Goal: Contribute content: Contribute content

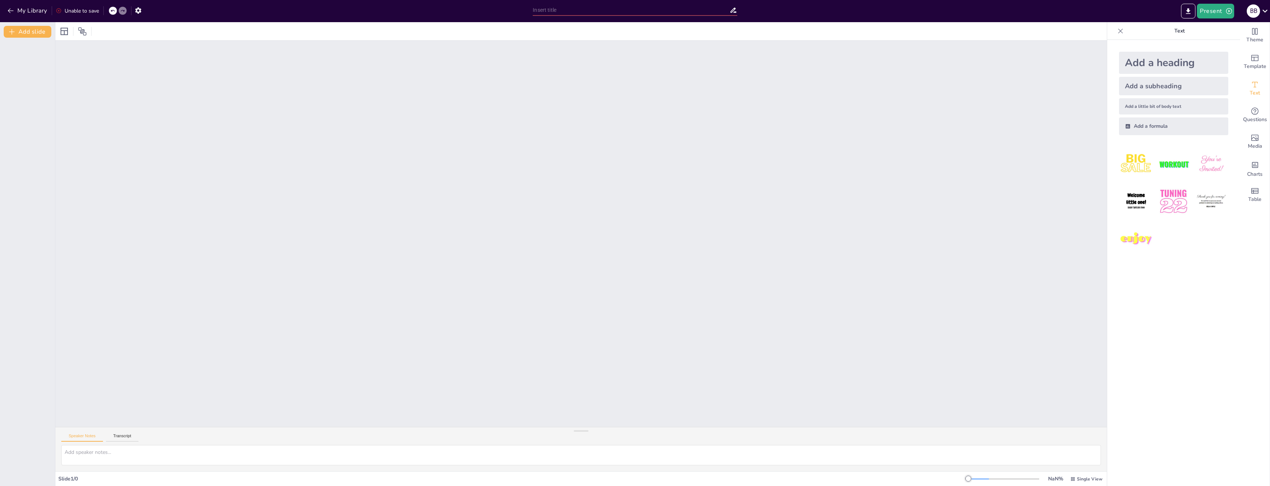
click at [1008, 242] on div at bounding box center [580, 234] width 1051 height 386
click at [750, 189] on div at bounding box center [580, 234] width 1051 height 386
click at [65, 31] on icon at bounding box center [64, 31] width 9 height 9
click at [21, 34] on button "Add slide" at bounding box center [28, 32] width 48 height 12
click at [26, 51] on div "1" at bounding box center [28, 55] width 44 height 25
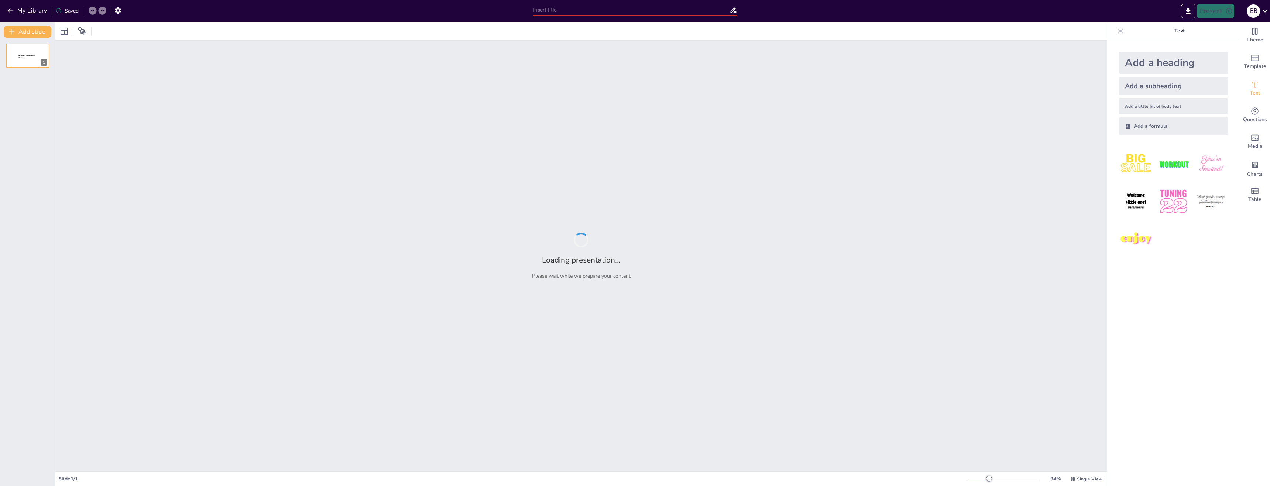
type input "Соборное Уложение 1649 года"
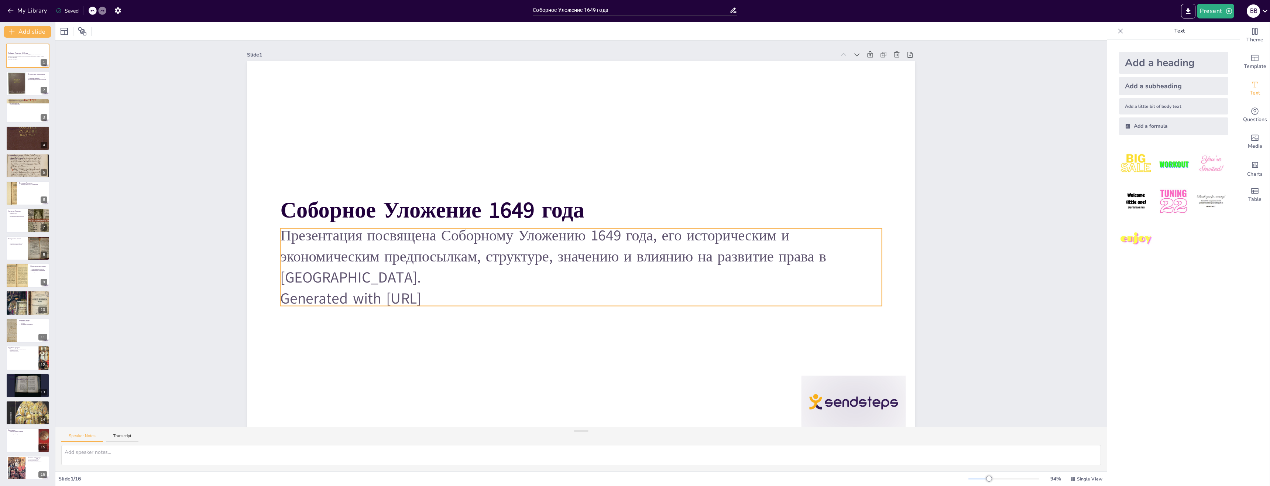
click at [510, 285] on p "Generated with Sendsteps.ai" at bounding box center [543, 286] width 499 height 370
click at [463, 289] on p "Generated with Sendsteps.ai" at bounding box center [574, 298] width 600 height 83
click at [463, 289] on p "Generated with Sendsteps.ai" at bounding box center [581, 298] width 601 height 21
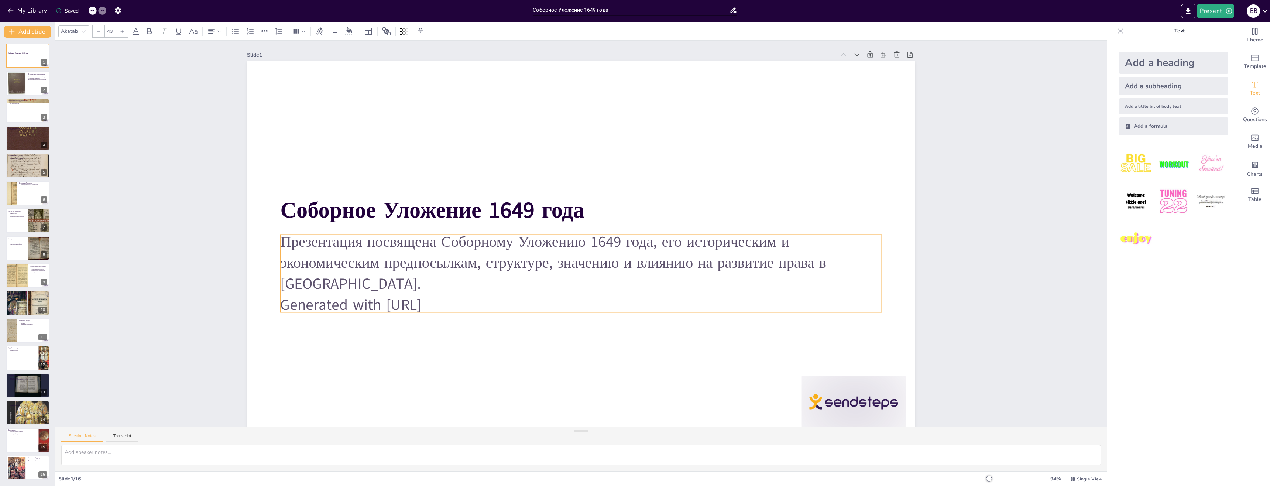
drag, startPoint x: 466, startPoint y: 291, endPoint x: 472, endPoint y: 299, distance: 9.2
click at [472, 299] on p "Generated with Sendsteps.ai" at bounding box center [516, 263] width 264 height 558
click at [479, 300] on p "Generated with Sendsteps.ai" at bounding box center [552, 299] width 558 height 264
click at [474, 303] on p "Generated with Sendsteps.ai" at bounding box center [531, 289] width 461 height 418
click at [463, 203] on p "Generated with Sendsteps.ai" at bounding box center [574, 162] width 600 height 84
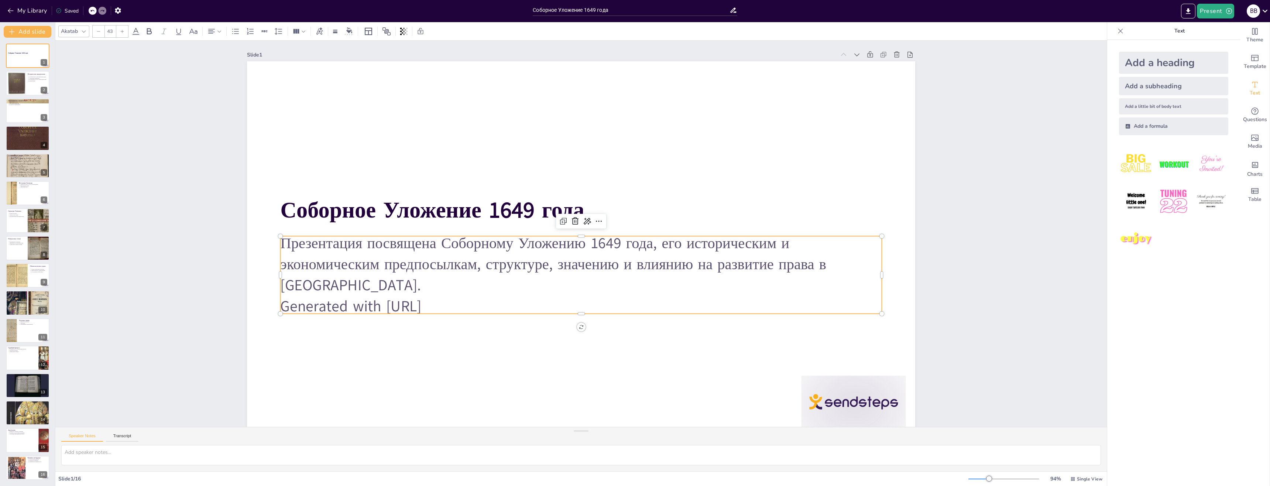
click at [411, 306] on p "Generated with Sendsteps.ai" at bounding box center [581, 306] width 601 height 21
drag, startPoint x: 411, startPoint y: 306, endPoint x: 412, endPoint y: 302, distance: 4.0
click at [412, 306] on p "Generated with Sendsteps.ai" at bounding box center [566, 304] width 593 height 145
click at [412, 301] on p "Generated with Sendsteps.ai" at bounding box center [566, 304] width 593 height 145
click at [413, 301] on p "Generated with Sendsteps.ai" at bounding box center [574, 304] width 600 height 83
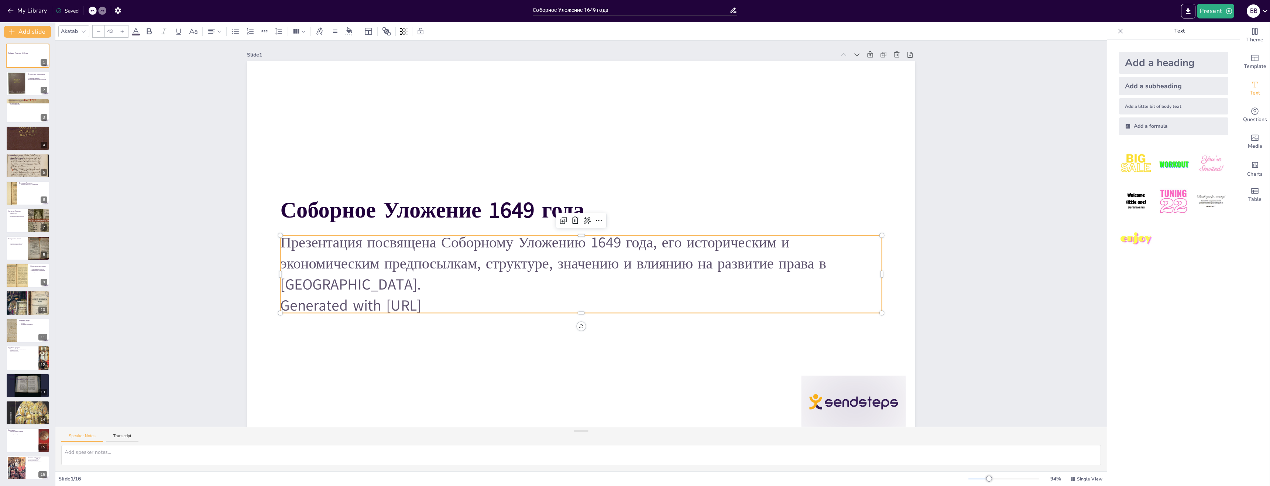
click at [413, 301] on p "Generated with Sendsteps.ai" at bounding box center [581, 305] width 601 height 21
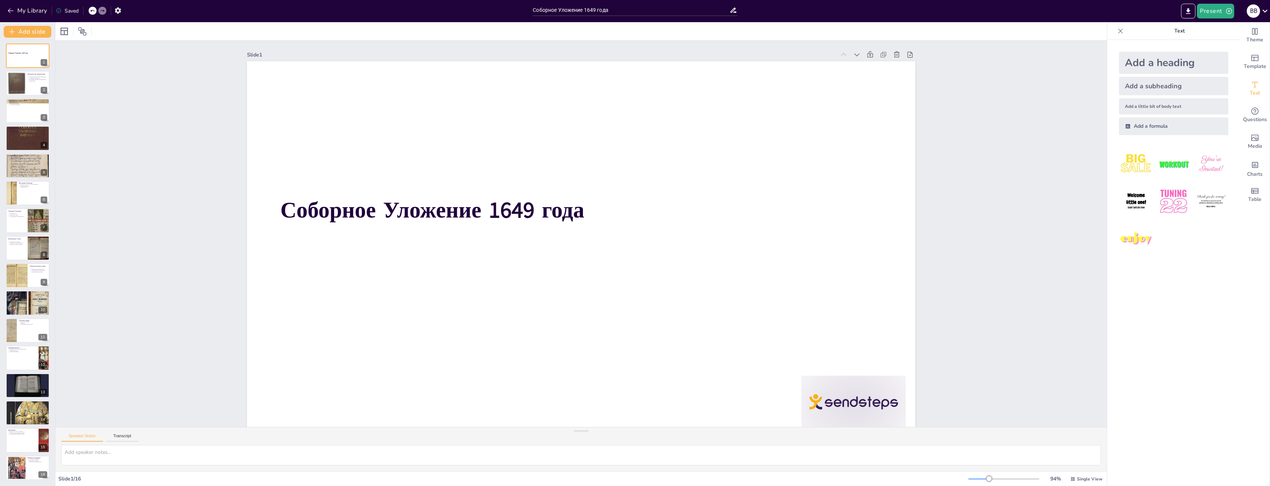
click at [90, 13] on div at bounding box center [93, 11] width 8 height 8
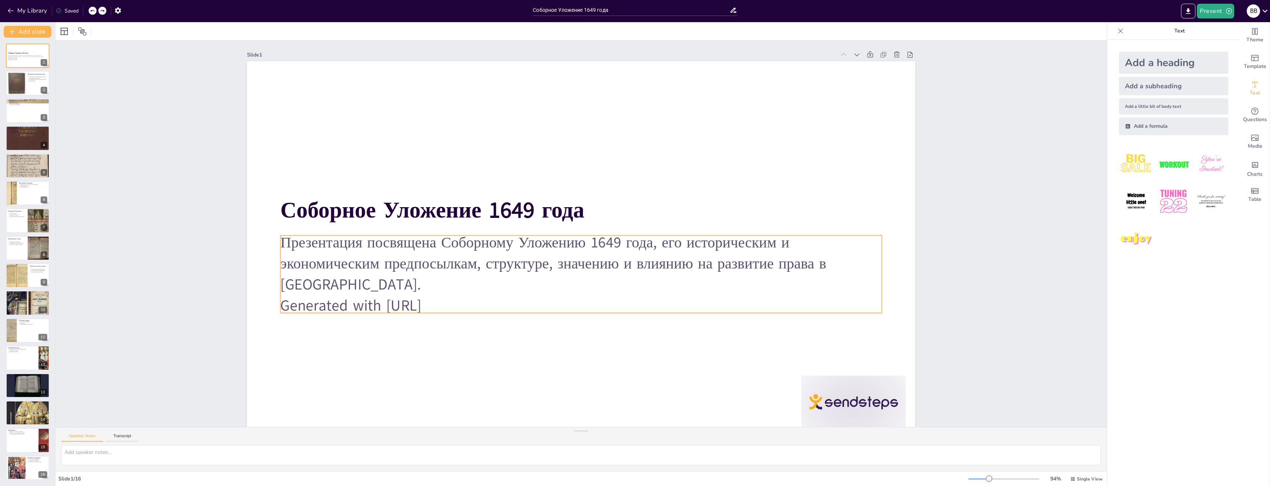
click at [387, 297] on p "Generated with Sendsteps.ai" at bounding box center [581, 305] width 601 height 21
click at [387, 297] on p "Generated with Sendsteps.ai" at bounding box center [544, 296] width 531 height 319
click at [465, 294] on p "Generated with Sendsteps.ai" at bounding box center [559, 302] width 579 height 206
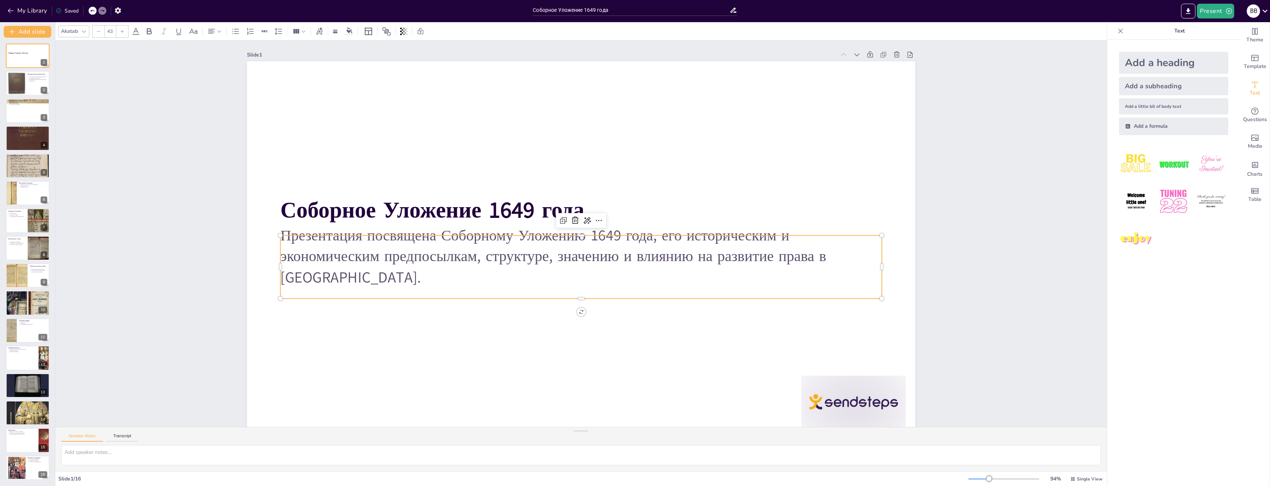
click at [476, 287] on p at bounding box center [561, 295] width 579 height 206
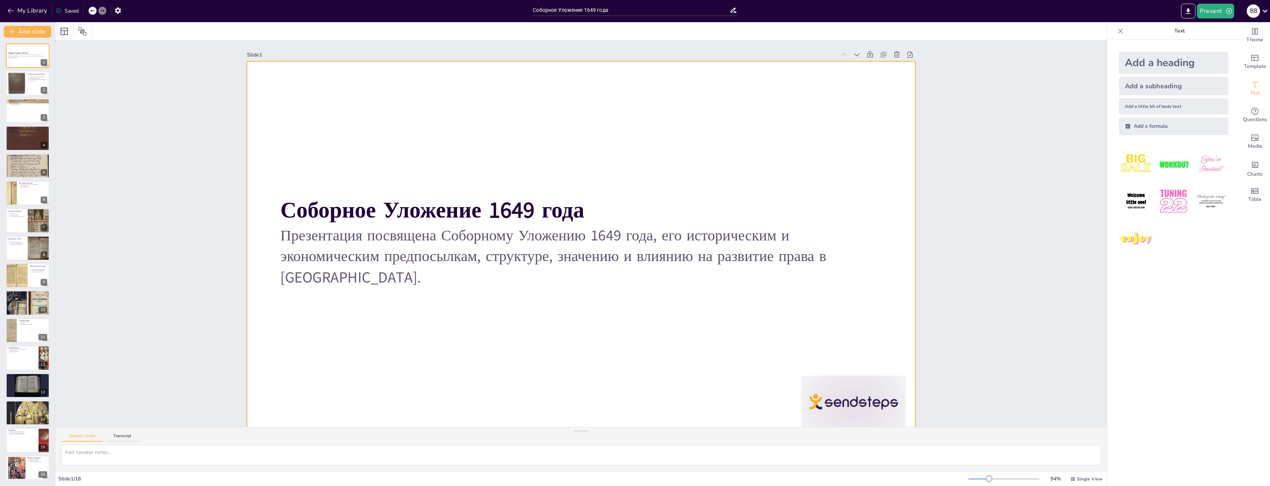
click at [547, 339] on div at bounding box center [566, 237] width 507 height 732
click at [547, 340] on div at bounding box center [579, 249] width 704 height 444
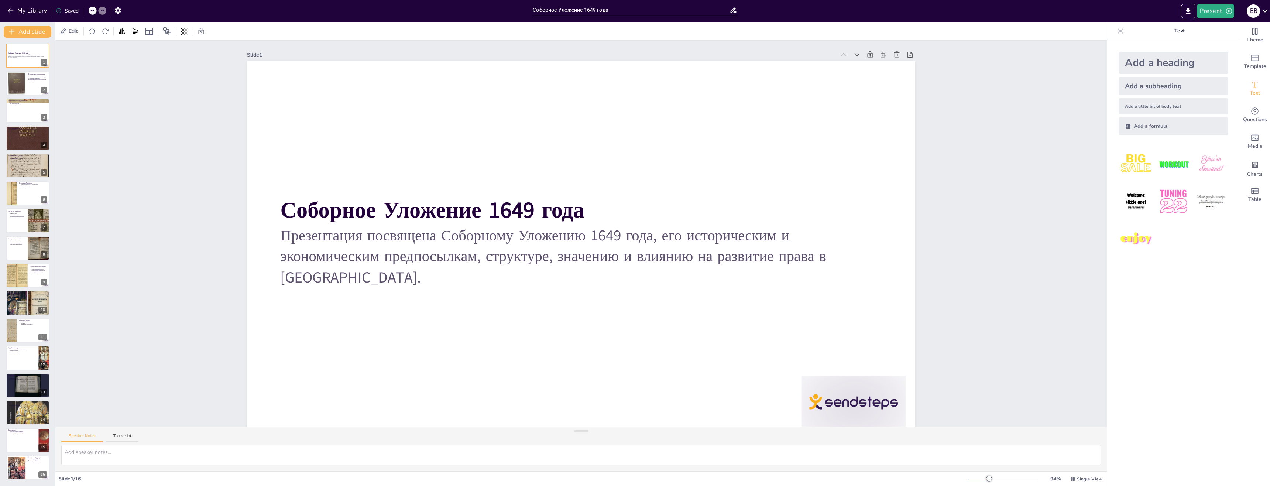
click at [547, 340] on div at bounding box center [578, 218] width 732 height 507
click at [73, 28] on span "Edit" at bounding box center [73, 31] width 12 height 7
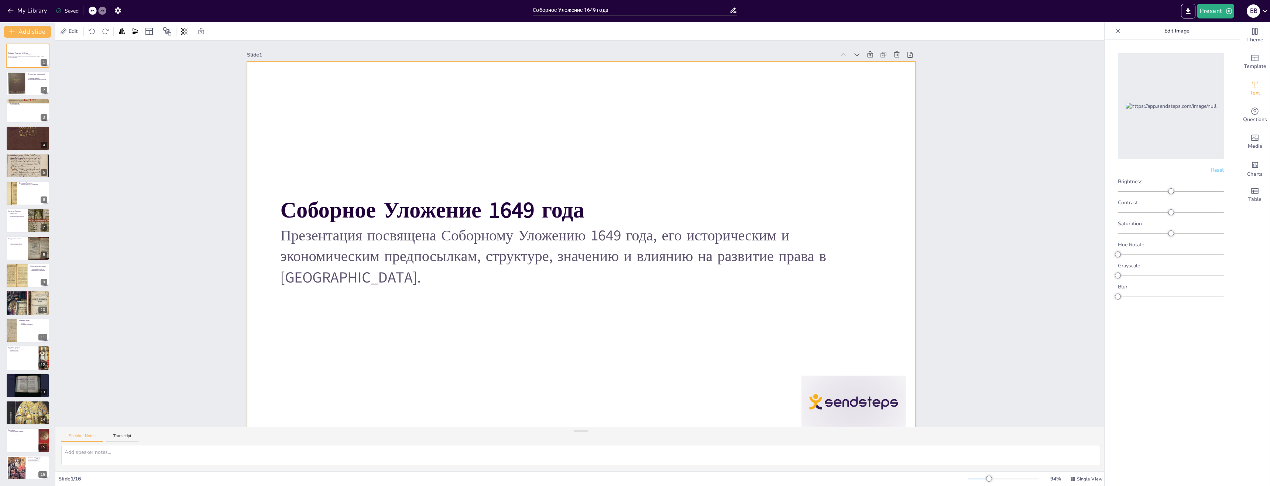
click at [396, 344] on div at bounding box center [576, 248] width 752 height 564
click at [478, 384] on div at bounding box center [573, 247] width 766 height 660
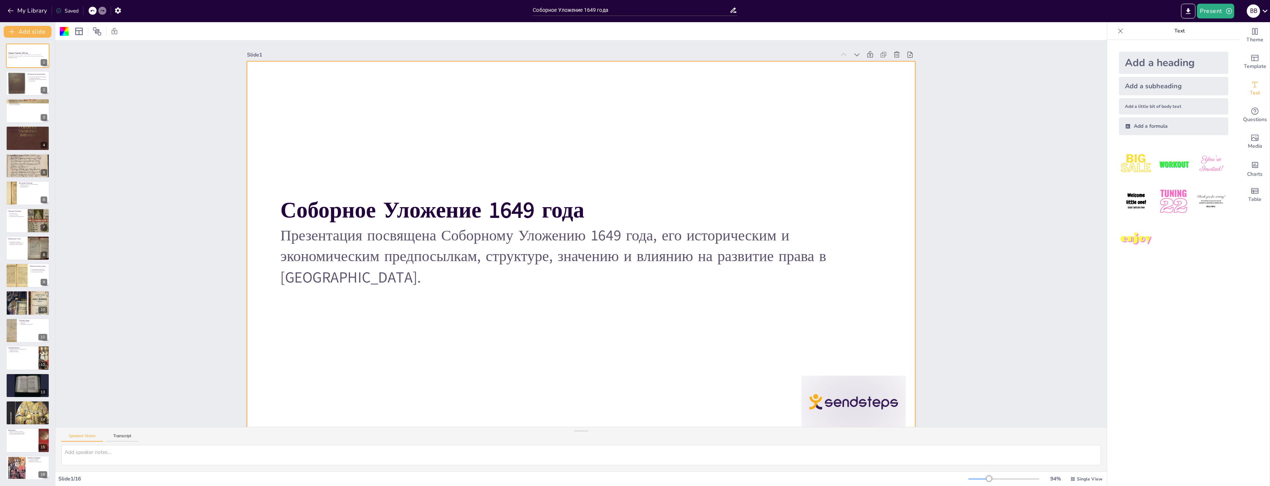
click at [478, 384] on div at bounding box center [566, 235] width 444 height 704
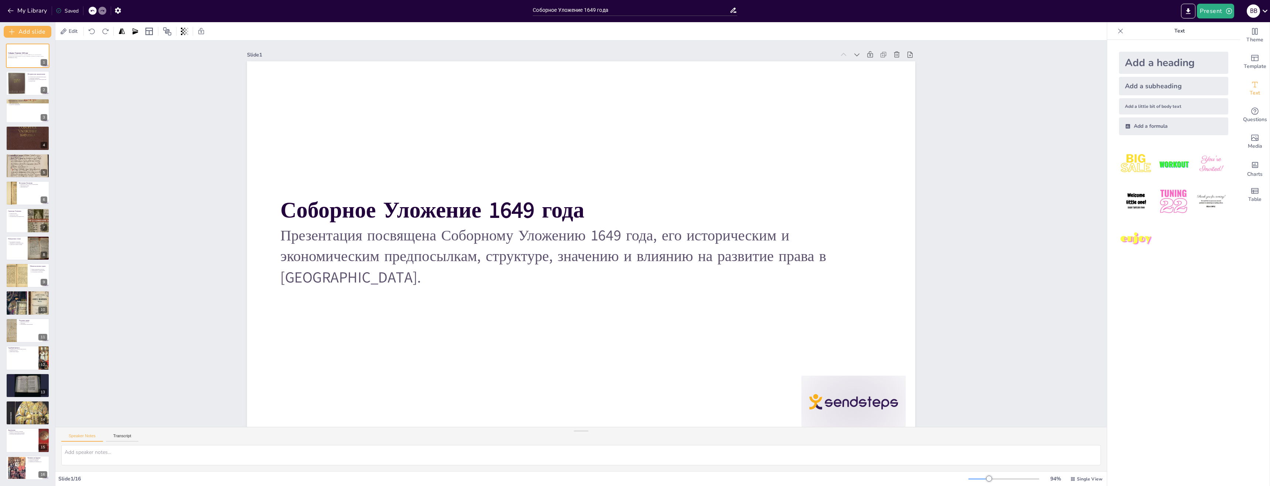
drag, startPoint x: 361, startPoint y: 371, endPoint x: 361, endPoint y: 376, distance: 4.8
click at [361, 373] on div at bounding box center [571, 222] width 748 height 726
click at [461, 274] on p "Презентация посвящена Соборному Уложению 1649 года, его историческим и экономич…" at bounding box center [563, 247] width 404 height 524
click at [10, 85] on div at bounding box center [16, 83] width 30 height 23
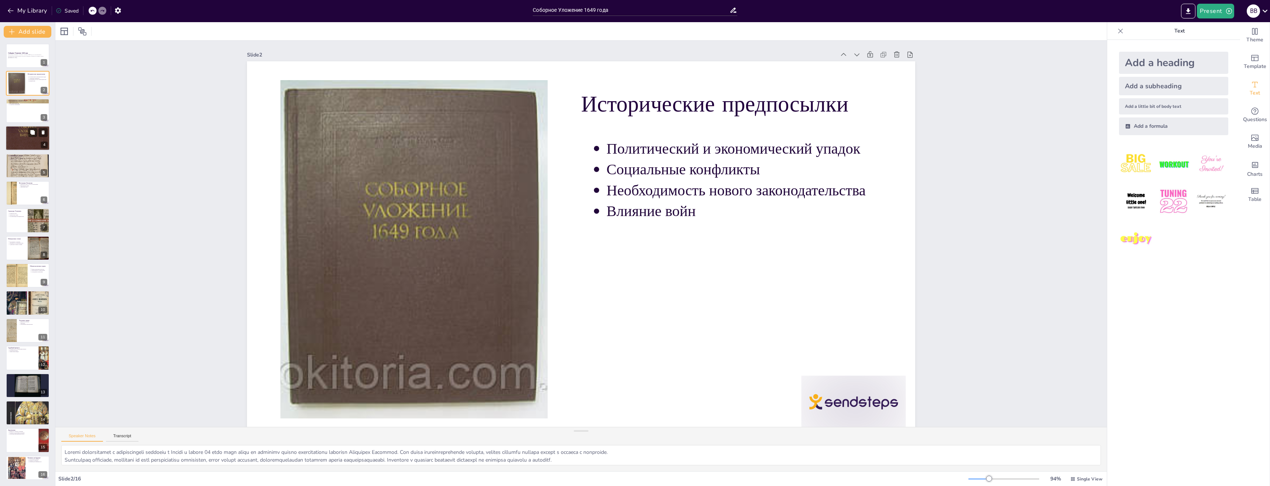
click at [27, 143] on div at bounding box center [28, 138] width 44 height 60
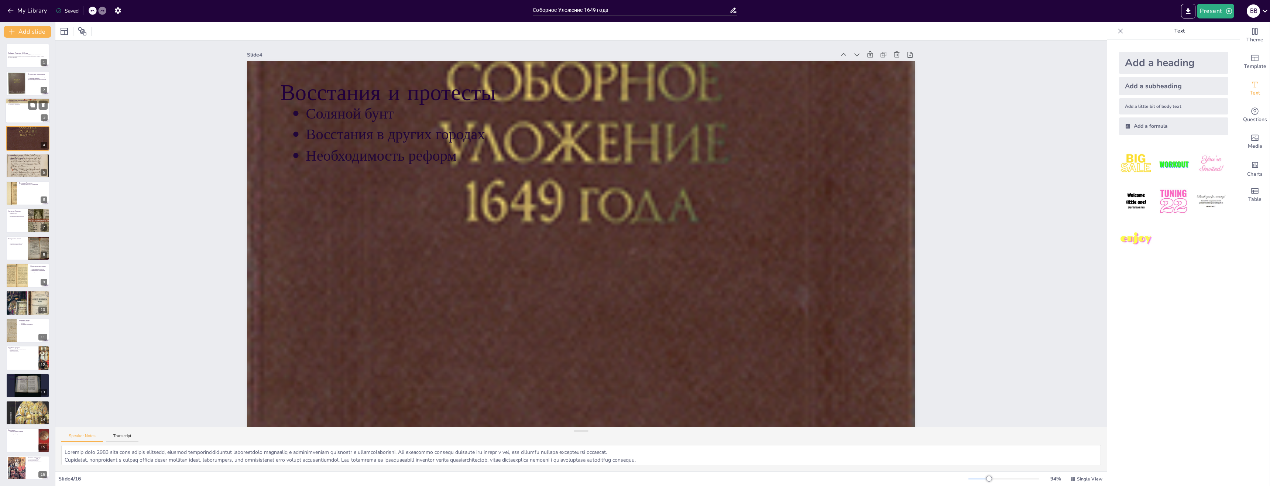
click at [24, 119] on div at bounding box center [28, 110] width 44 height 25
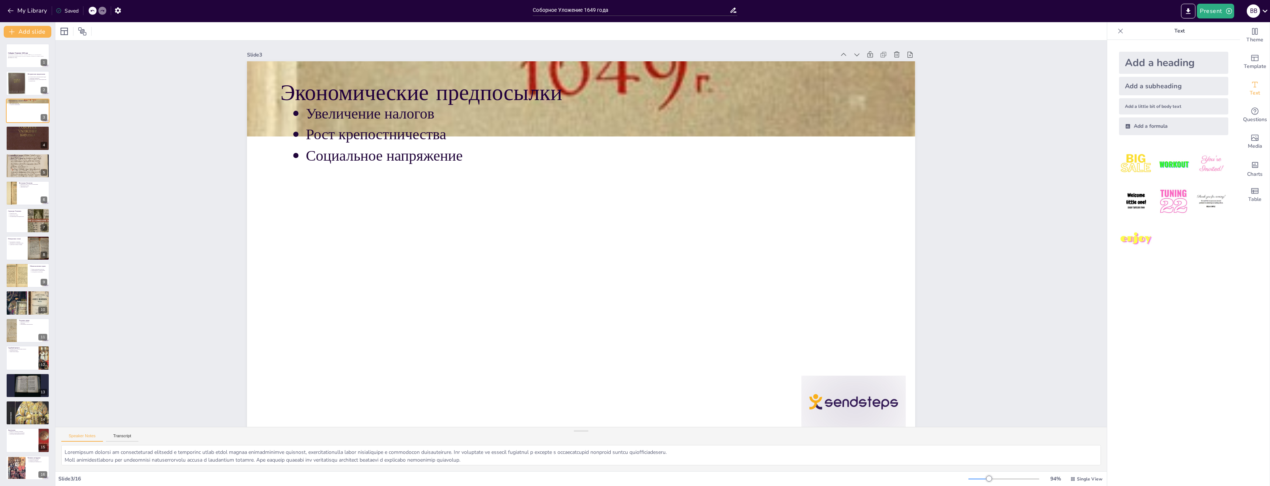
click at [18, 316] on div "Соборное Уложение 1649 года Презентация посвящена Соборному Уложению 1649 года,…" at bounding box center [27, 262] width 55 height 436
click at [11, 306] on div at bounding box center [28, 303] width 44 height 26
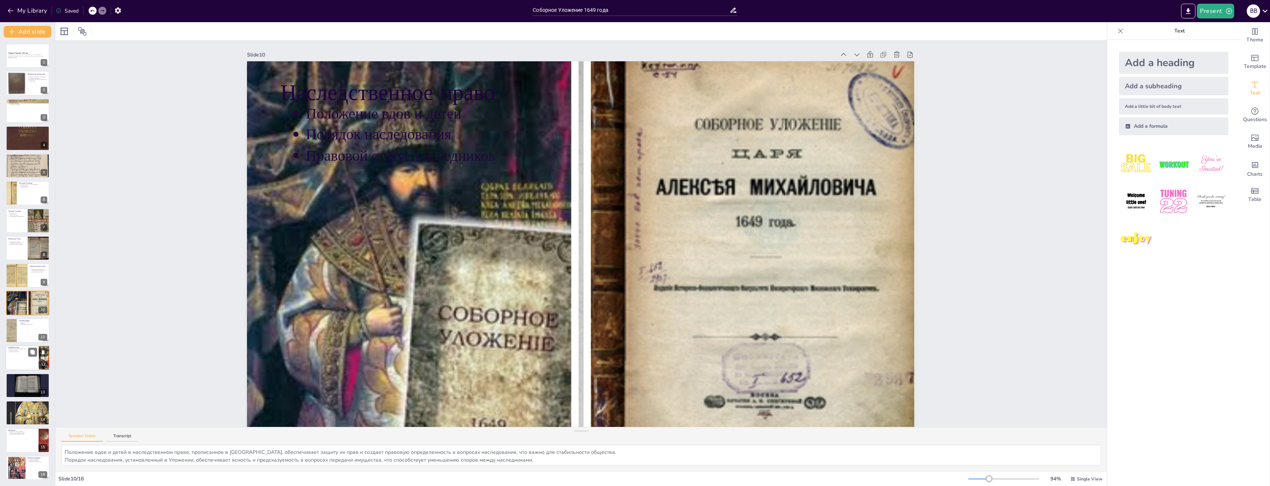
click at [28, 363] on div at bounding box center [28, 357] width 44 height 25
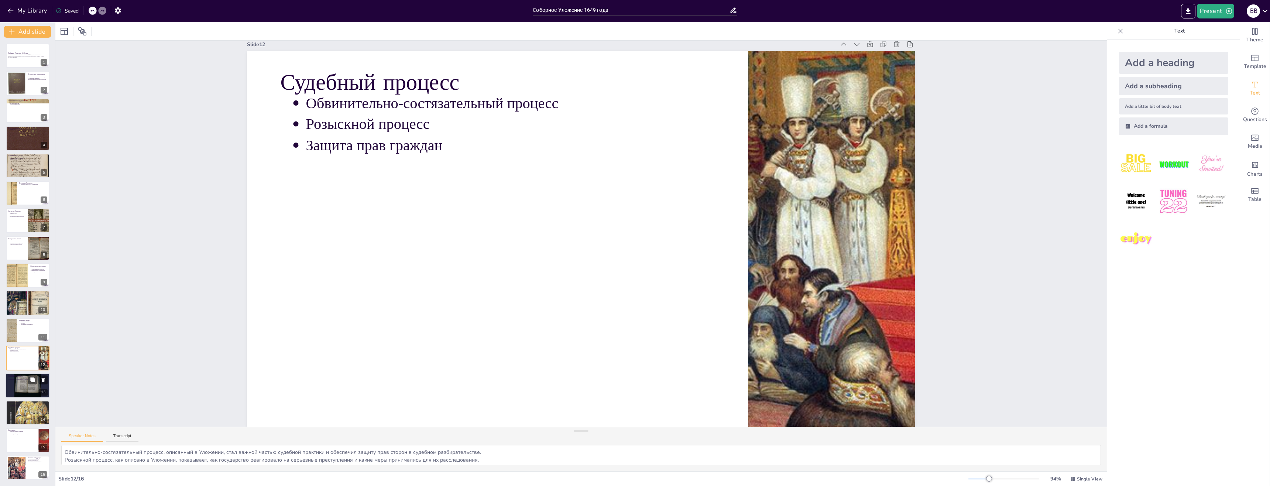
scroll to position [16, 0]
click at [24, 384] on div at bounding box center [28, 385] width 44 height 33
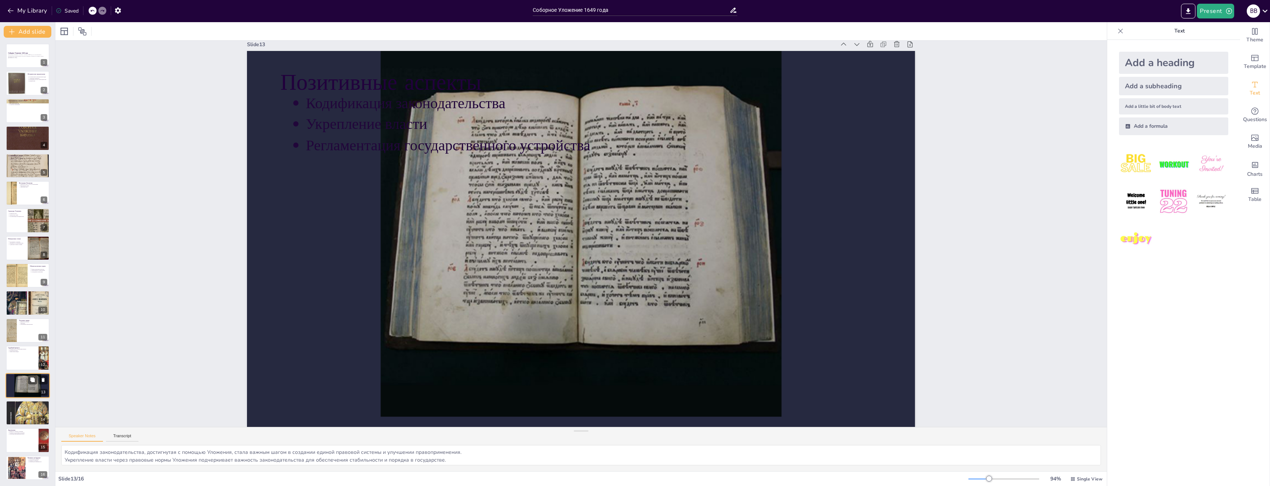
scroll to position [0, 0]
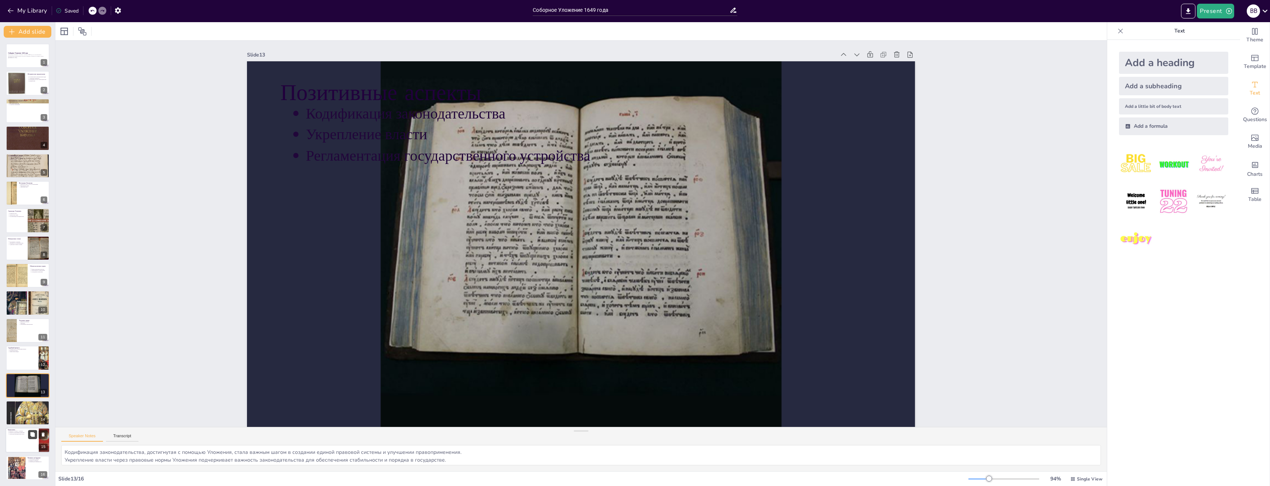
click at [31, 435] on icon at bounding box center [32, 434] width 4 height 4
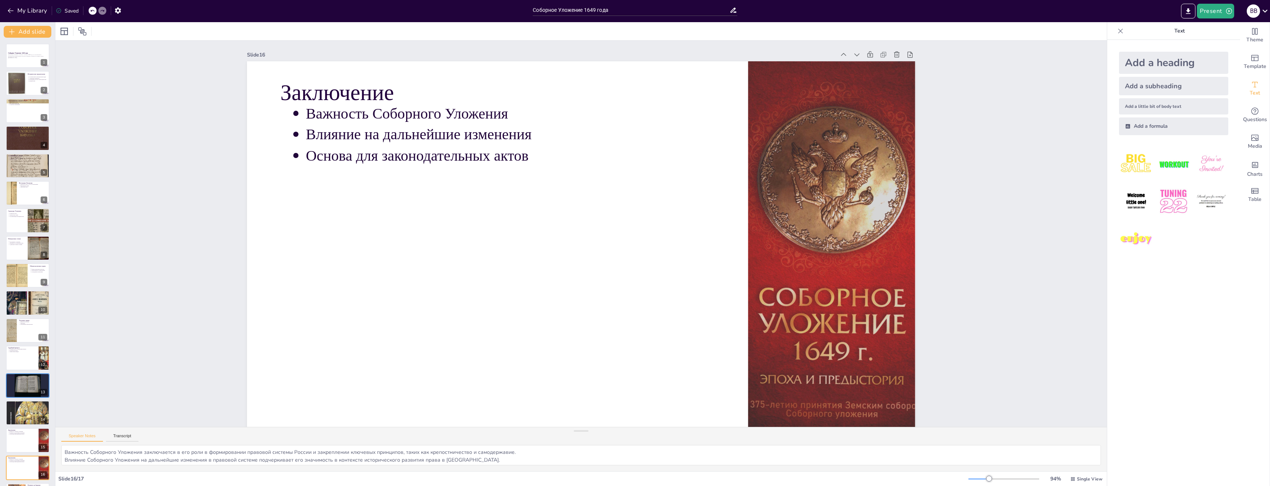
scroll to position [16, 0]
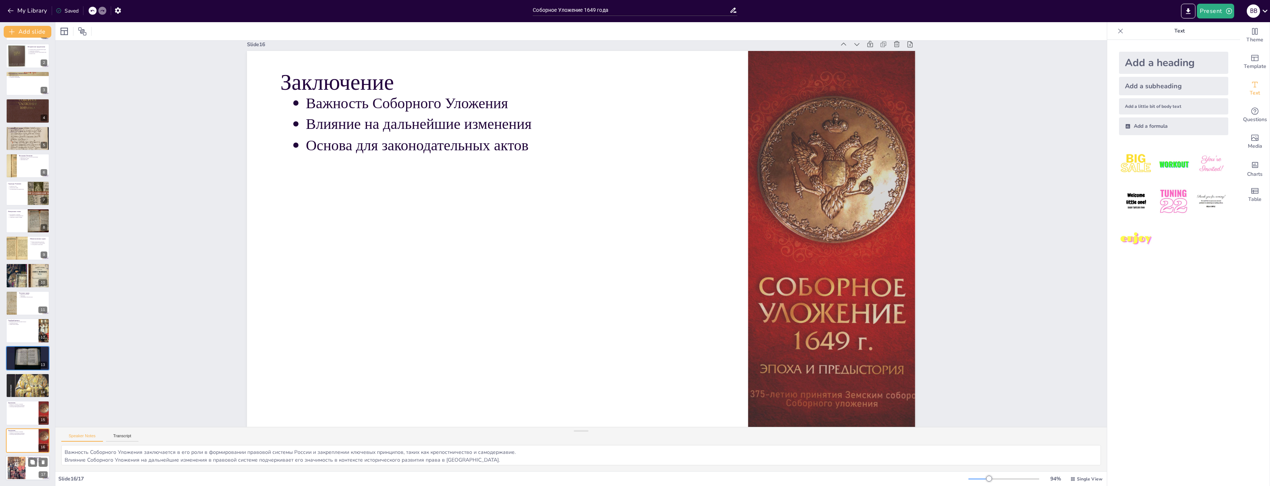
click at [22, 464] on div at bounding box center [16, 468] width 21 height 23
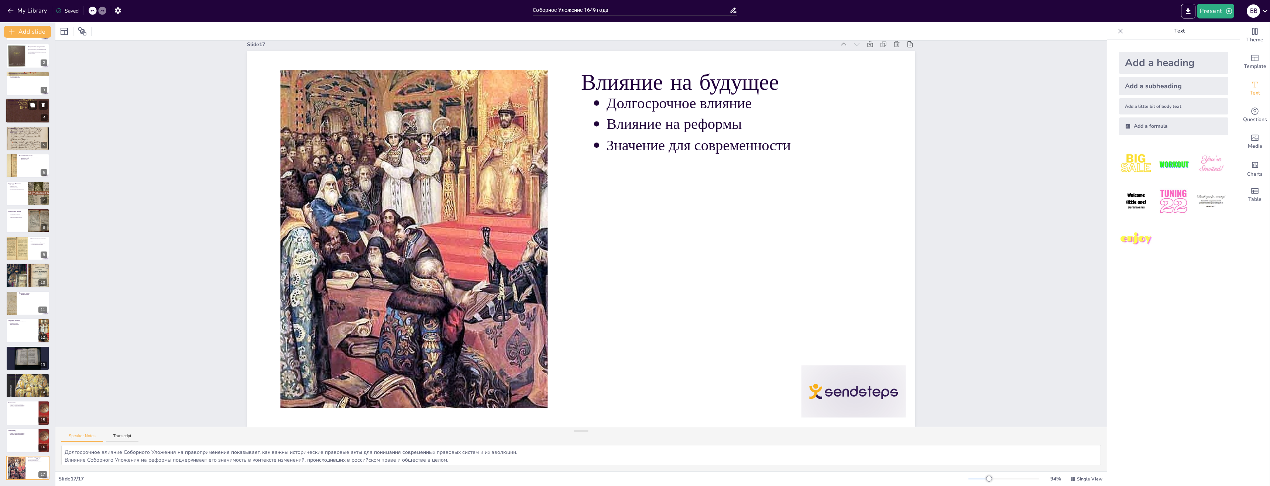
click at [18, 116] on div at bounding box center [28, 111] width 44 height 60
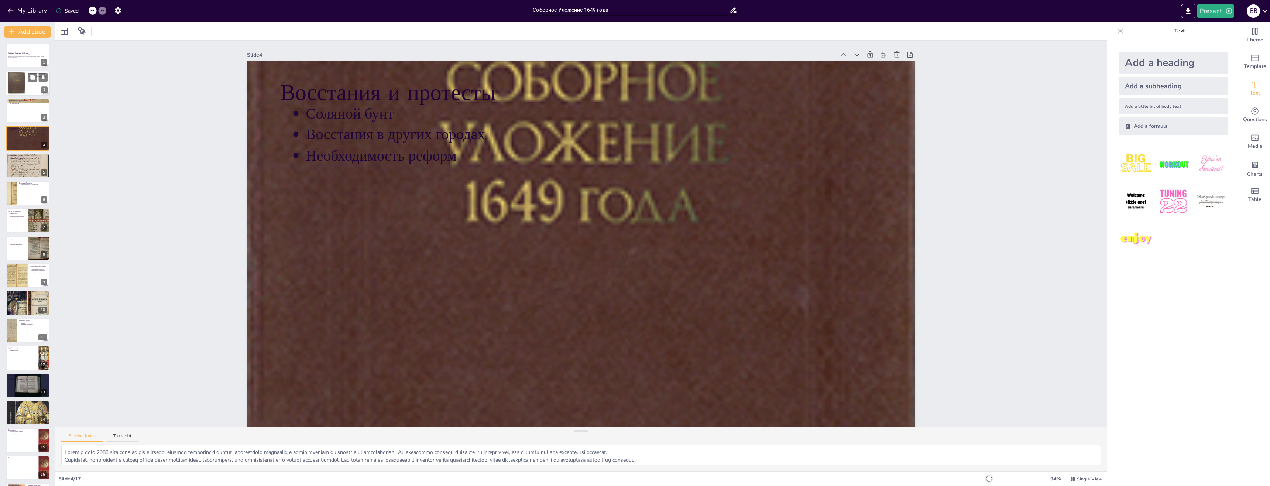
click at [10, 77] on div at bounding box center [16, 83] width 30 height 23
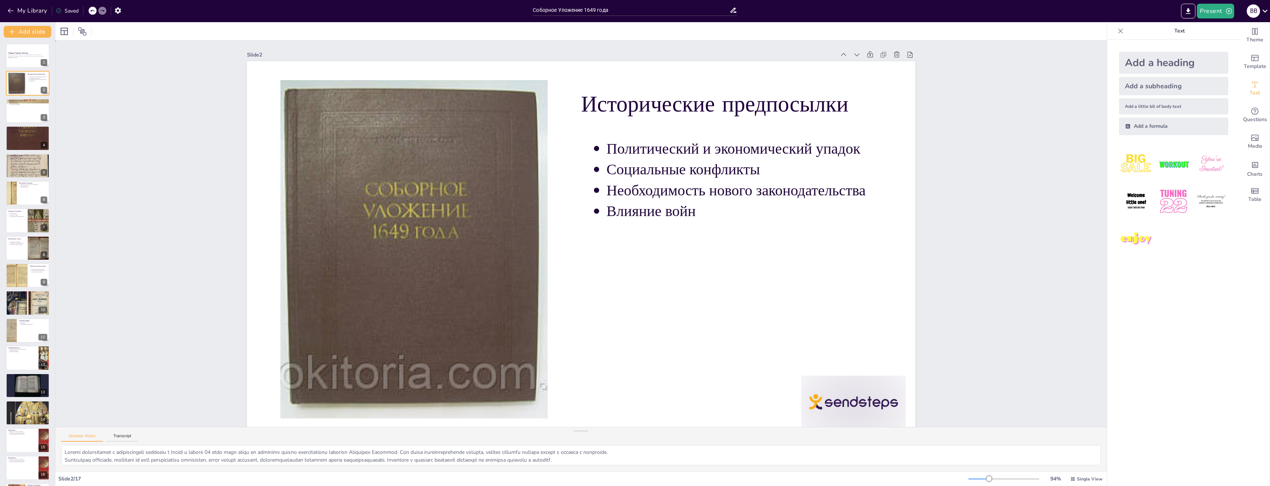
click at [97, 119] on div "Slide 1 Соборное Уложение 1649 года Презентация посвящена Соборному Уложению 16…" at bounding box center [580, 239] width 1051 height 397
click at [161, 83] on div "Slide 1 Соборное Уложение 1649 года Презентация посвящена Соборному Уложению 16…" at bounding box center [578, 238] width 1109 height 869
click at [0, 274] on div "Соборное Уложение 1649 года Презентация посвящена Соборному Уложению 1649 года,…" at bounding box center [27, 276] width 55 height 464
click at [11, 273] on div at bounding box center [17, 275] width 34 height 25
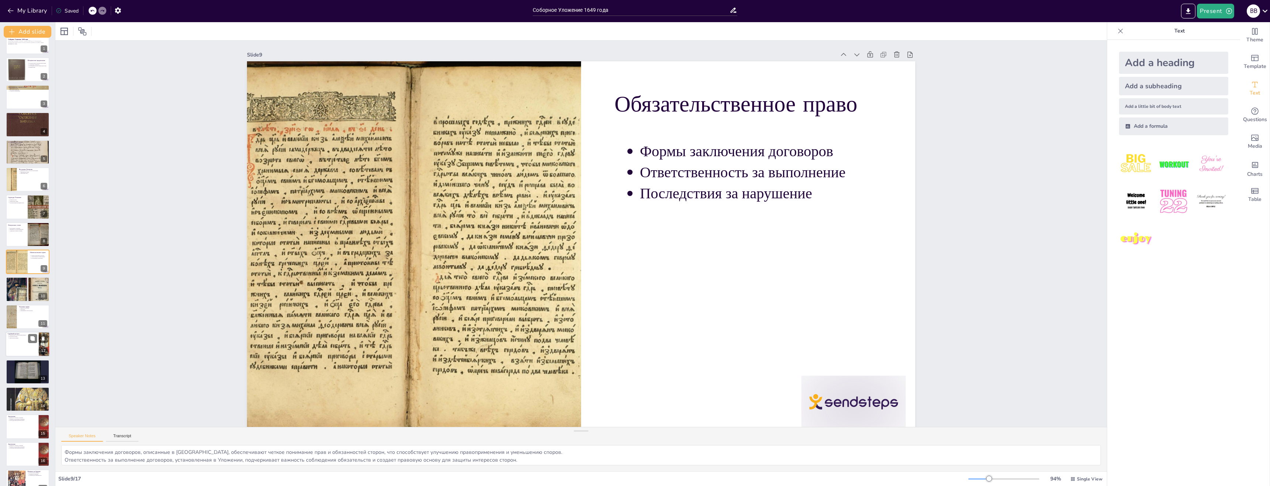
click at [21, 341] on div at bounding box center [28, 344] width 44 height 25
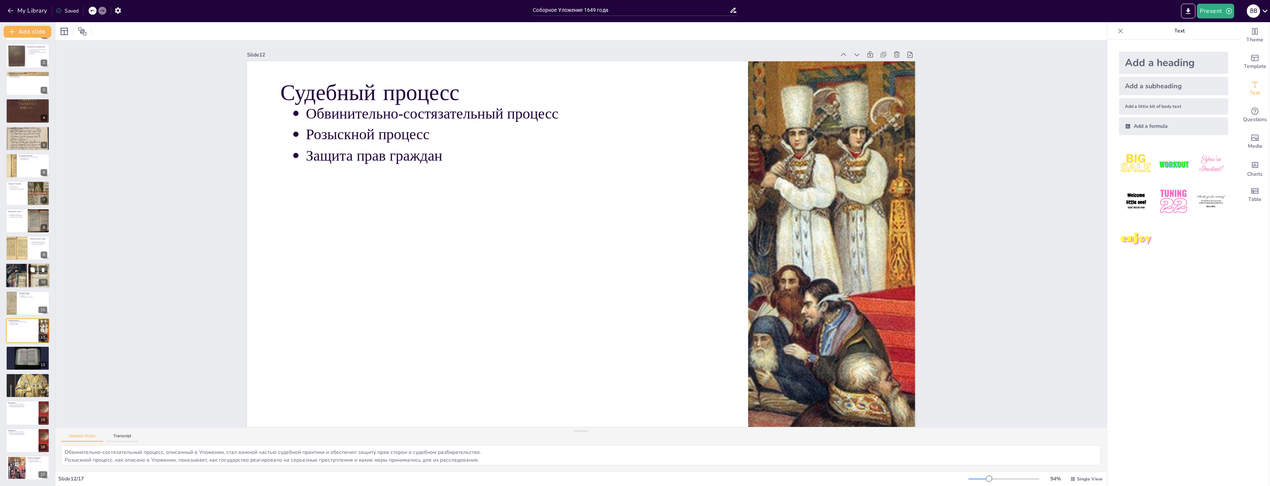
click at [16, 288] on div "Наследственное право Положение вдов и детей Порядок наследования Правовой стату…" at bounding box center [28, 275] width 44 height 25
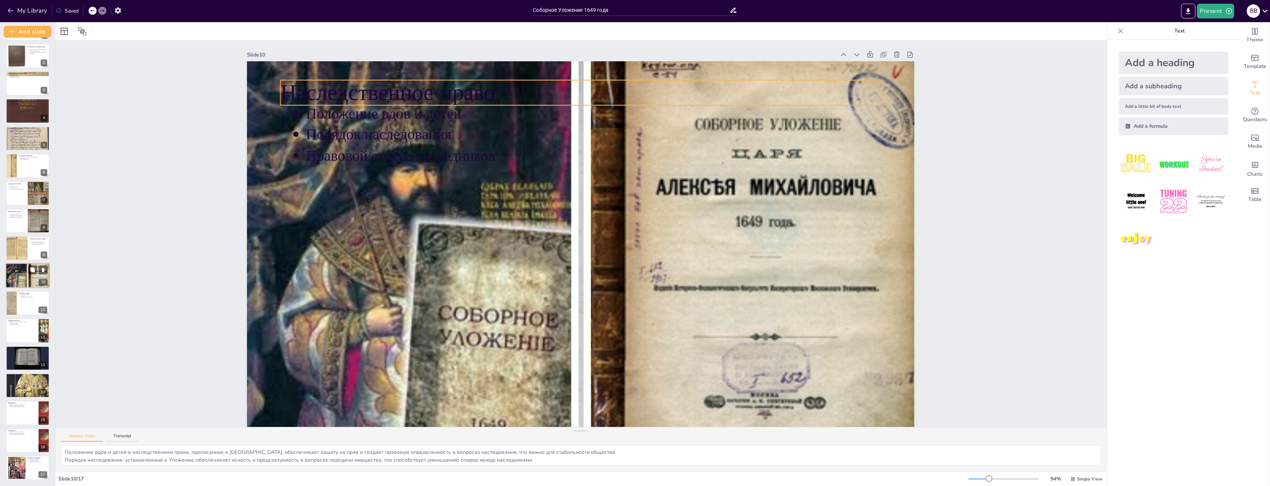
click at [16, 264] on p "Наследственное право" at bounding box center [28, 265] width 40 height 2
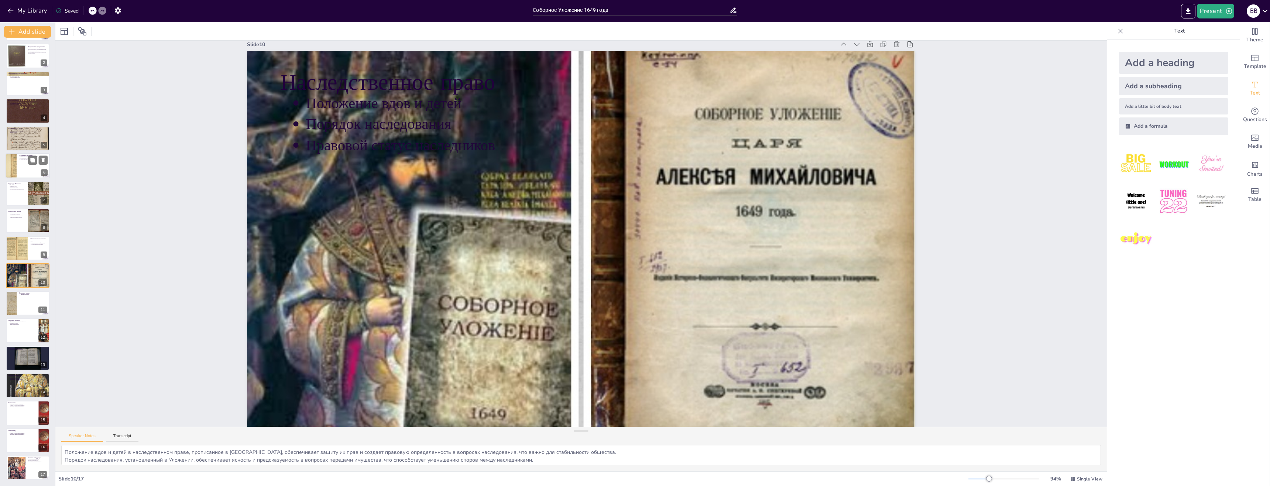
click at [19, 159] on ul "Церковные постановления Византийское право Литовский статут" at bounding box center [33, 158] width 29 height 4
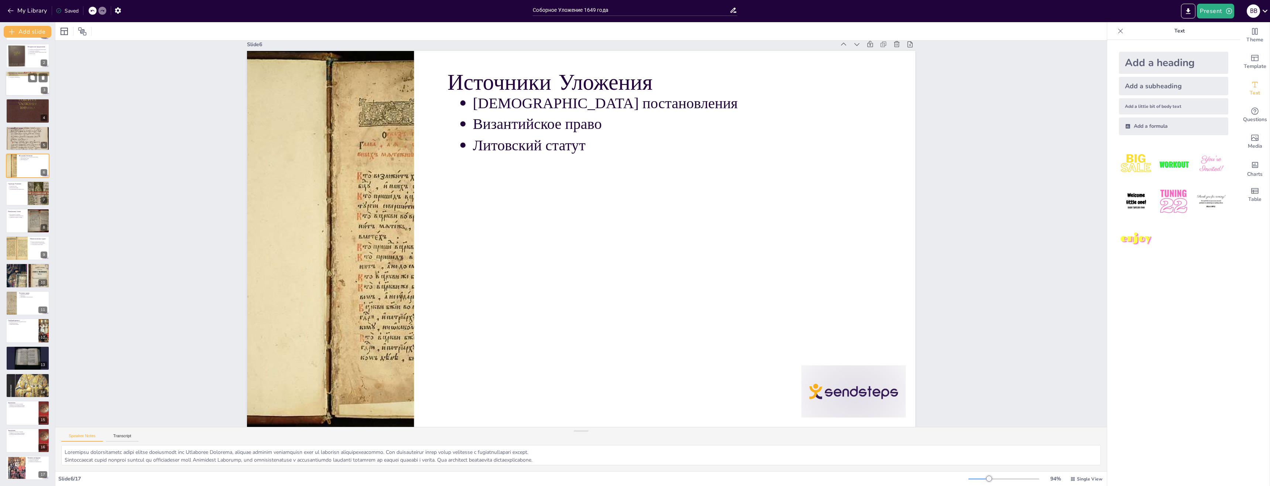
scroll to position [0, 0]
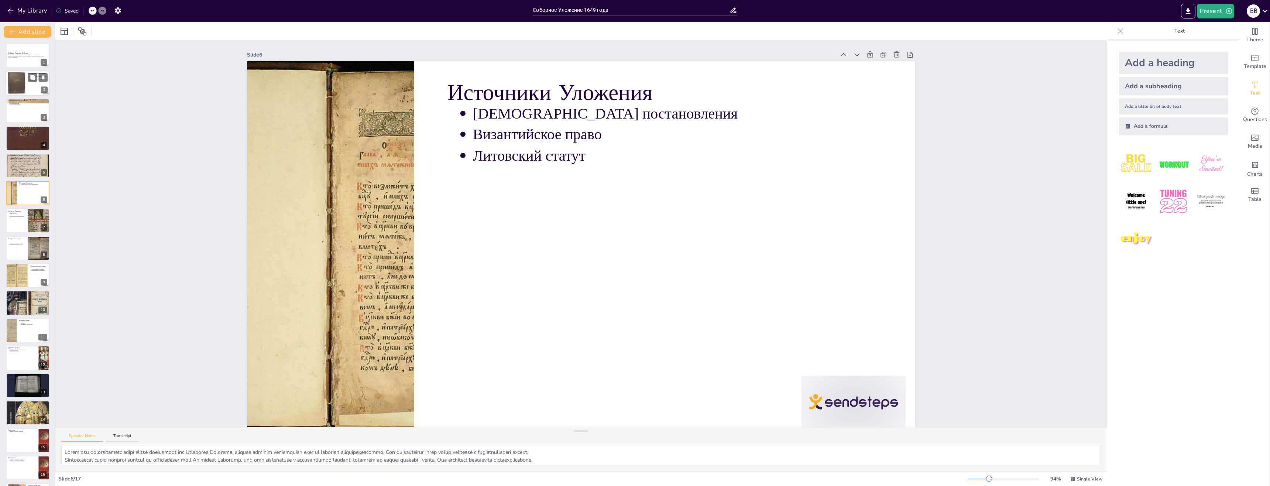
click at [15, 95] on div "Исторические предпосылки Политический и экономический упадок Социальные конфлик…" at bounding box center [28, 83] width 44 height 25
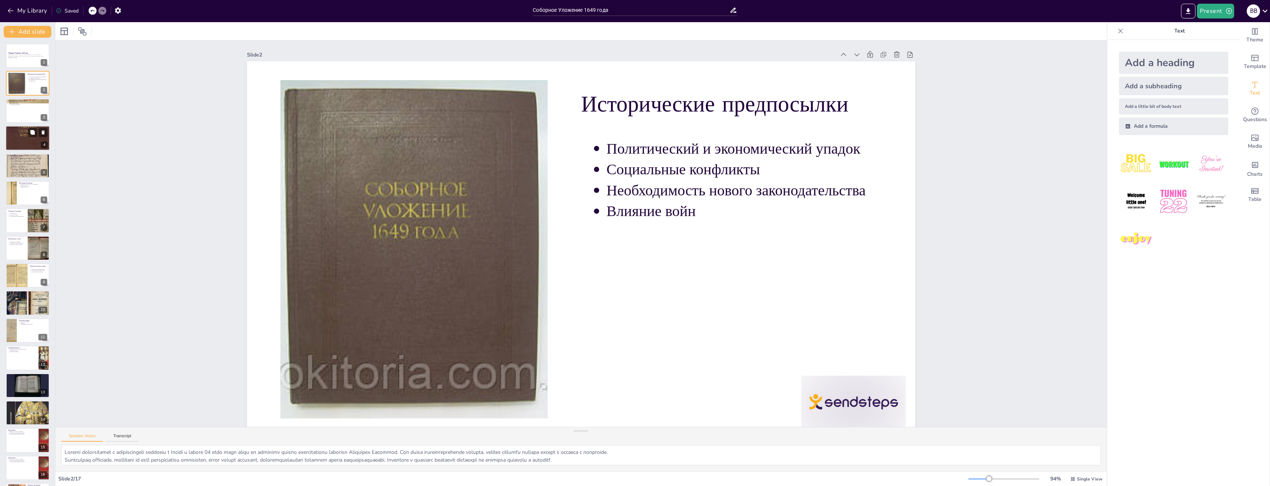
click at [12, 135] on div at bounding box center [28, 138] width 44 height 60
type textarea "Соляной бунт 1648 года стал важным событием, которое продемонстрировало недовол…"
